Goal: Navigation & Orientation: Go to known website

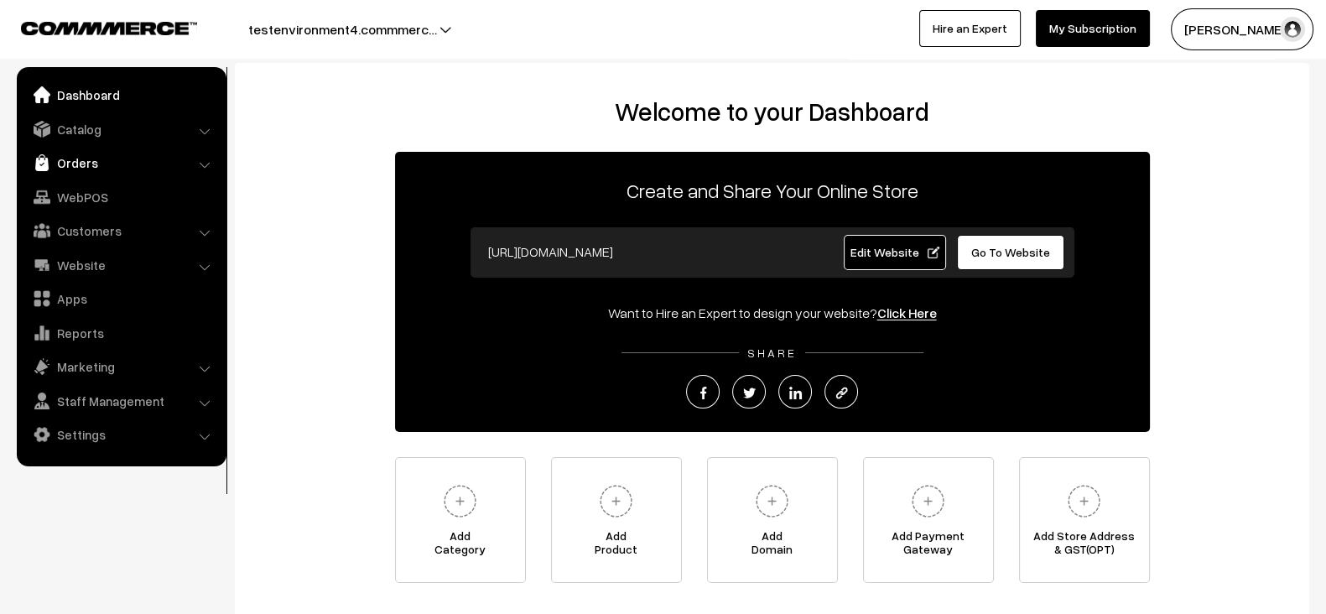
click at [68, 170] on link "Orders" at bounding box center [121, 163] width 200 height 30
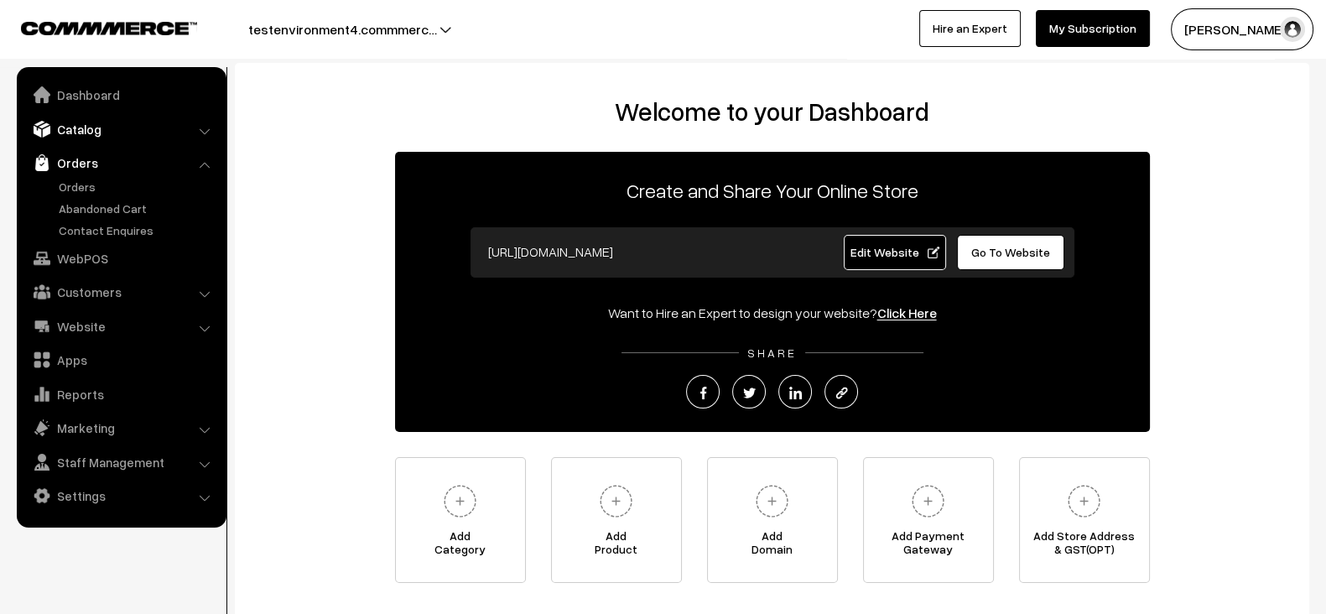
click at [94, 128] on link "Catalog" at bounding box center [121, 129] width 200 height 30
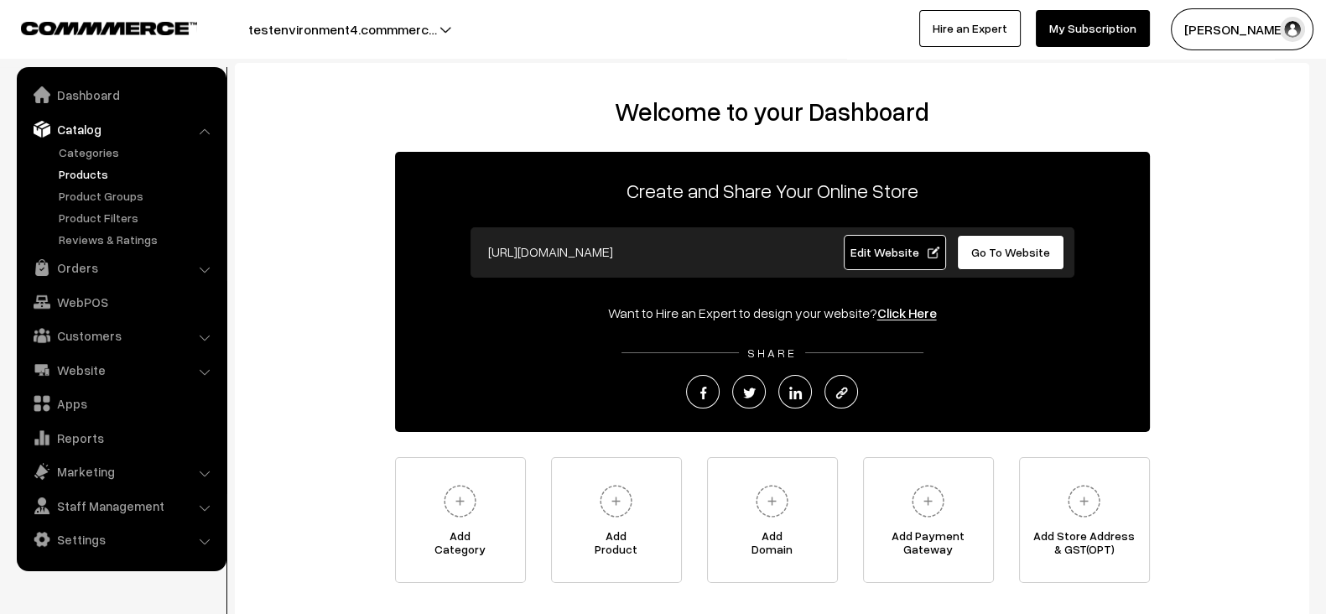
click at [92, 167] on link "Products" at bounding box center [138, 174] width 166 height 18
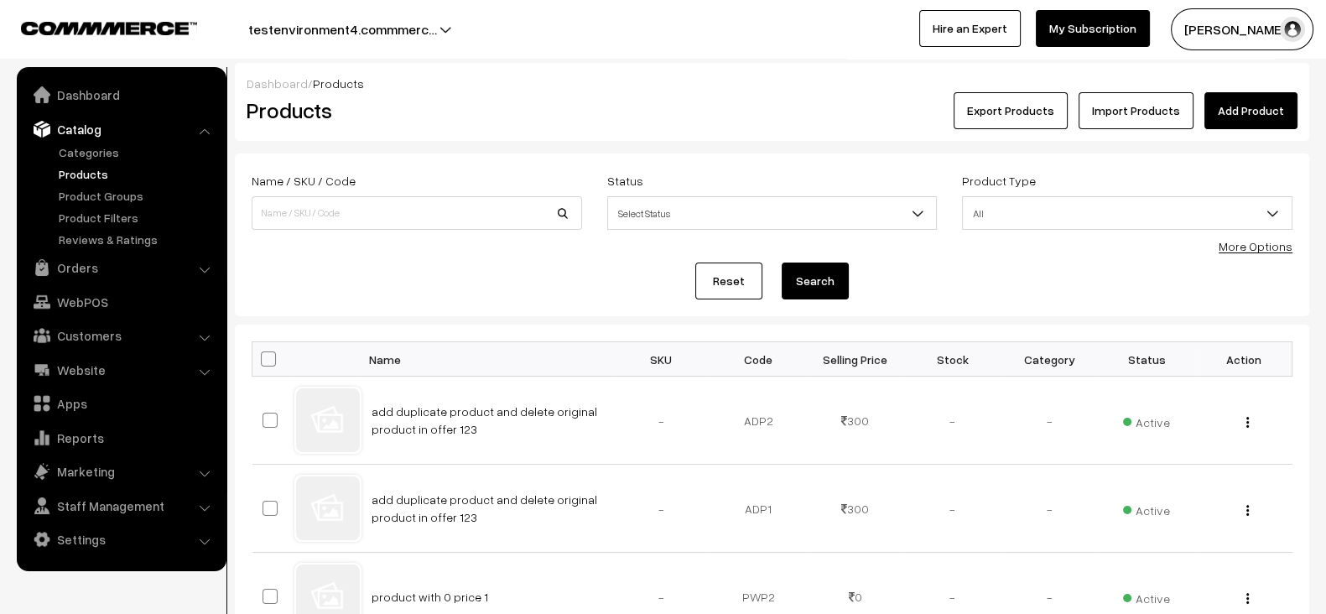
click at [377, 16] on button "testenvironment4.commmerc…" at bounding box center [343, 29] width 306 height 42
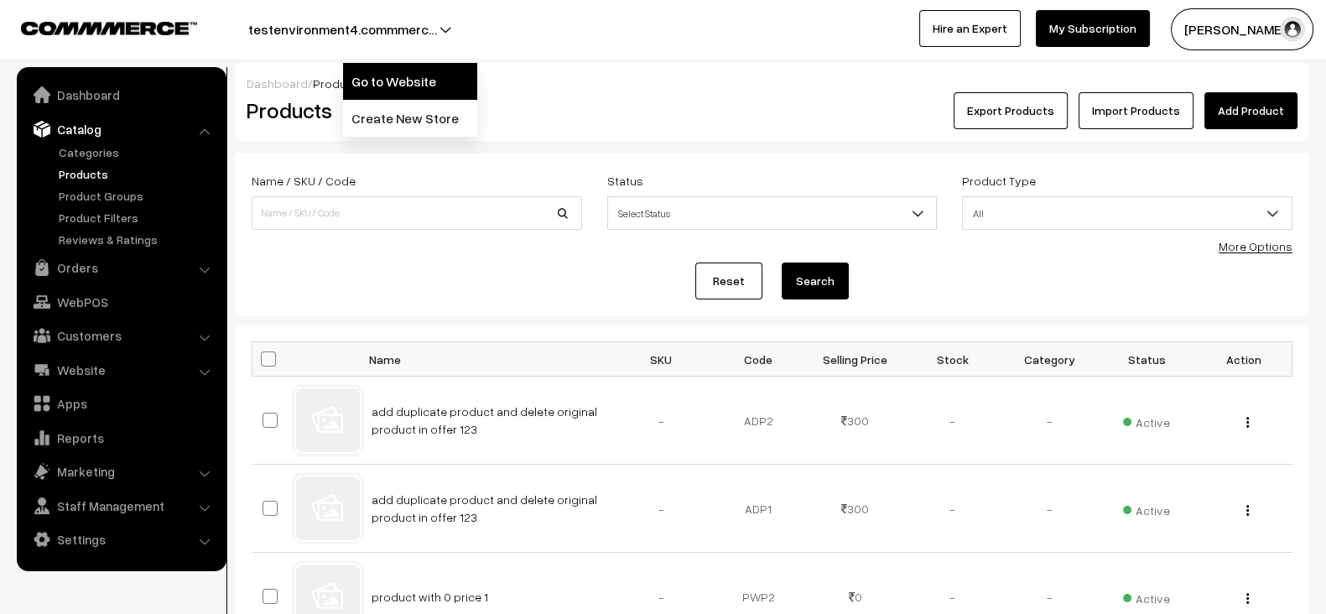
click at [365, 68] on link "Go to Website" at bounding box center [410, 81] width 134 height 37
